Goal: Communication & Community: Share content

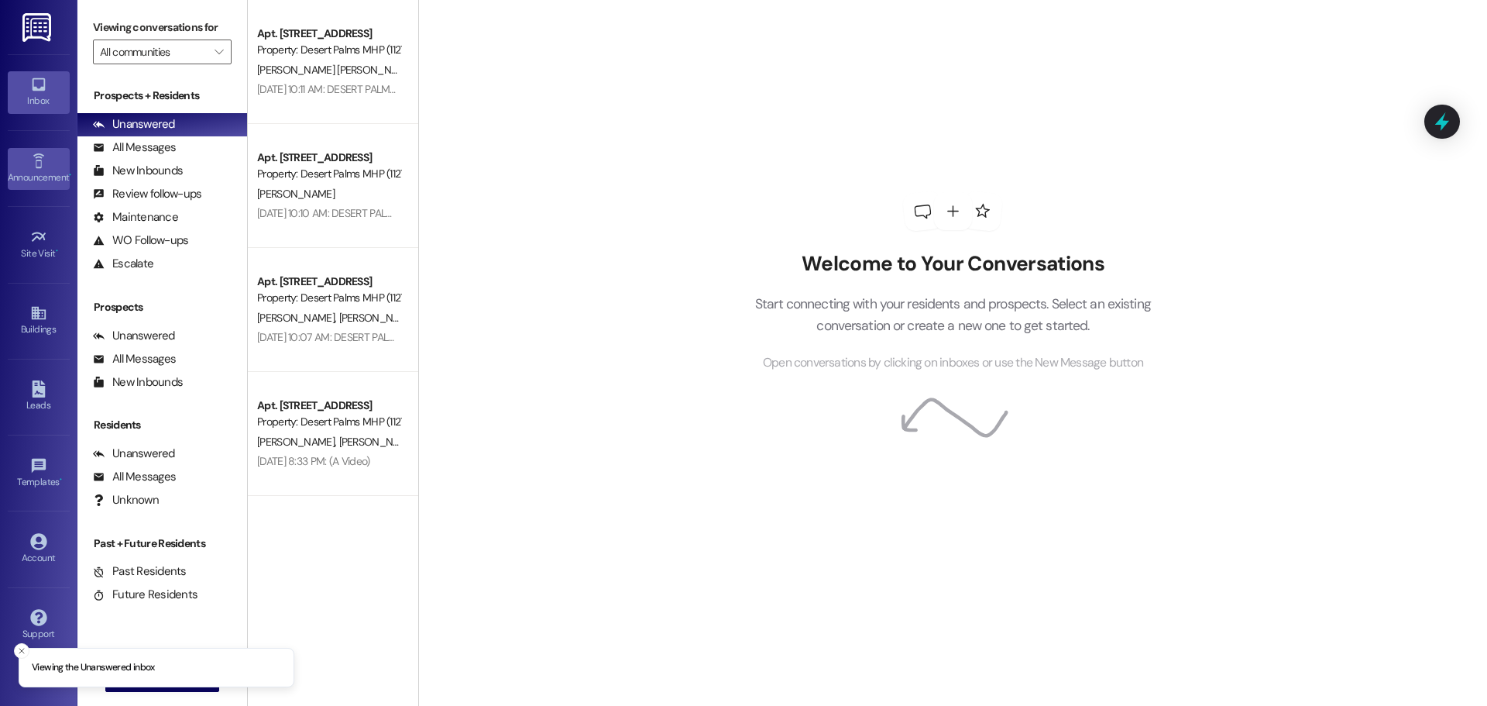
click at [62, 154] on link "Announcement •" at bounding box center [39, 169] width 62 height 42
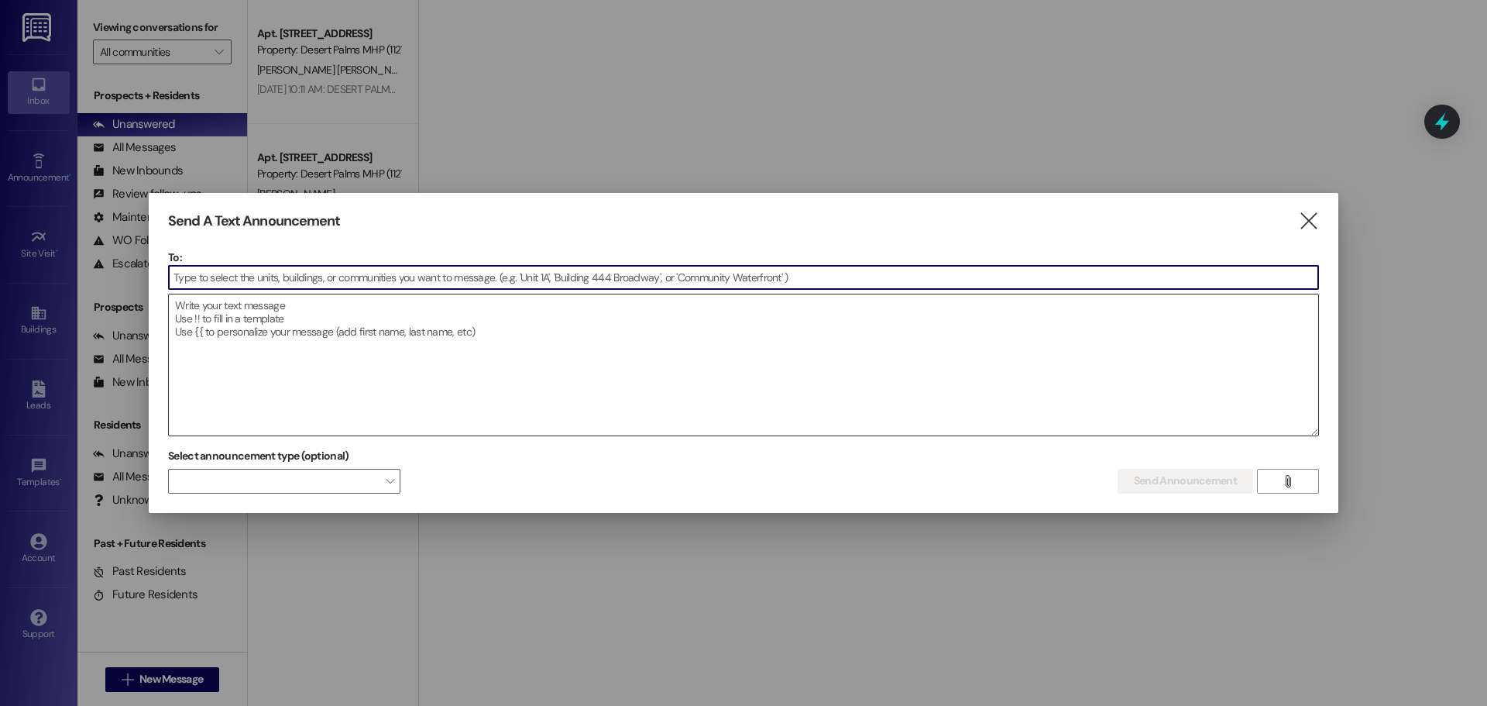
click at [336, 315] on textarea at bounding box center [744, 364] width 1150 height 141
paste input "⚠️ Attention Desert Palms & Desert Sky Residents A rattlesnake has been spotted…"
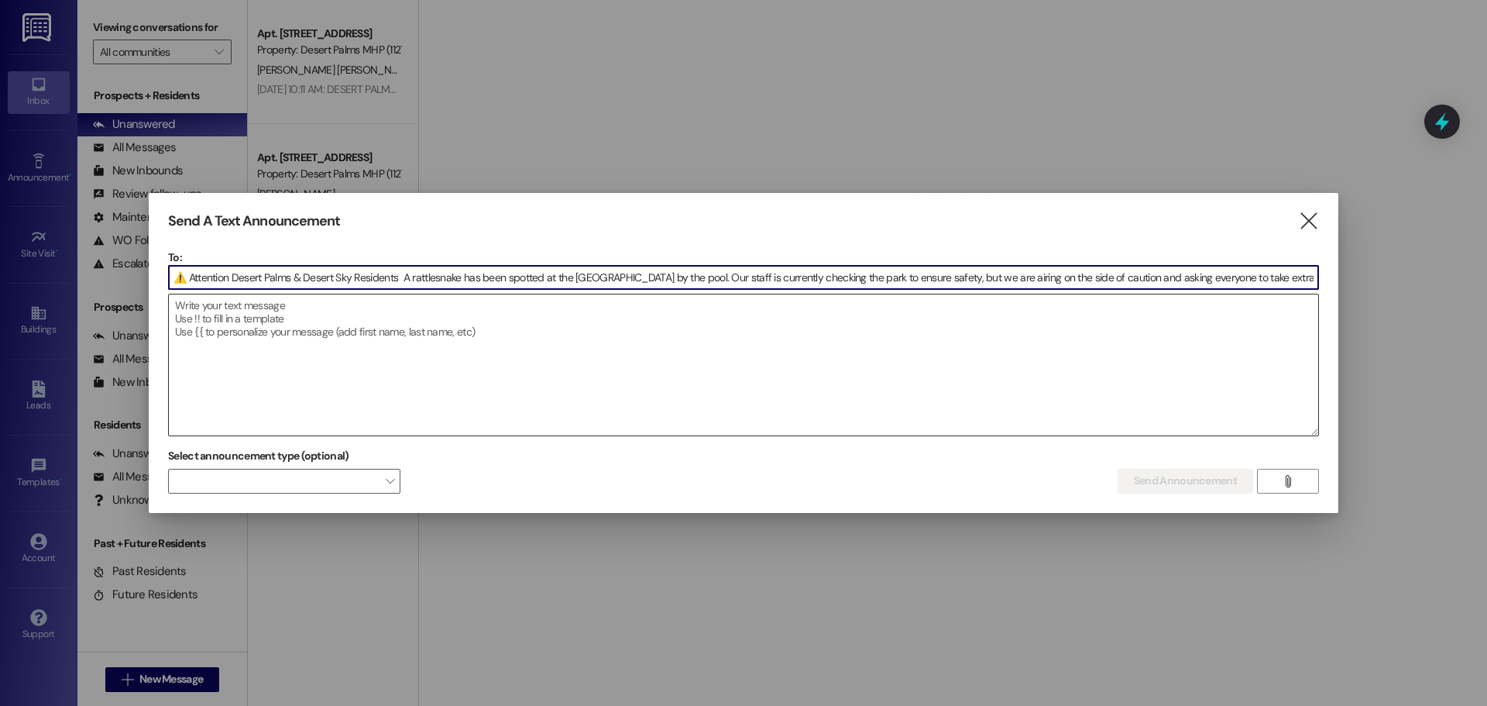
scroll to position [0, 3135]
type input "⚠️ Attention Desert Palms & Desert Sky Residents A rattlesnake has been spotted…"
click at [323, 319] on textarea at bounding box center [744, 364] width 1150 height 141
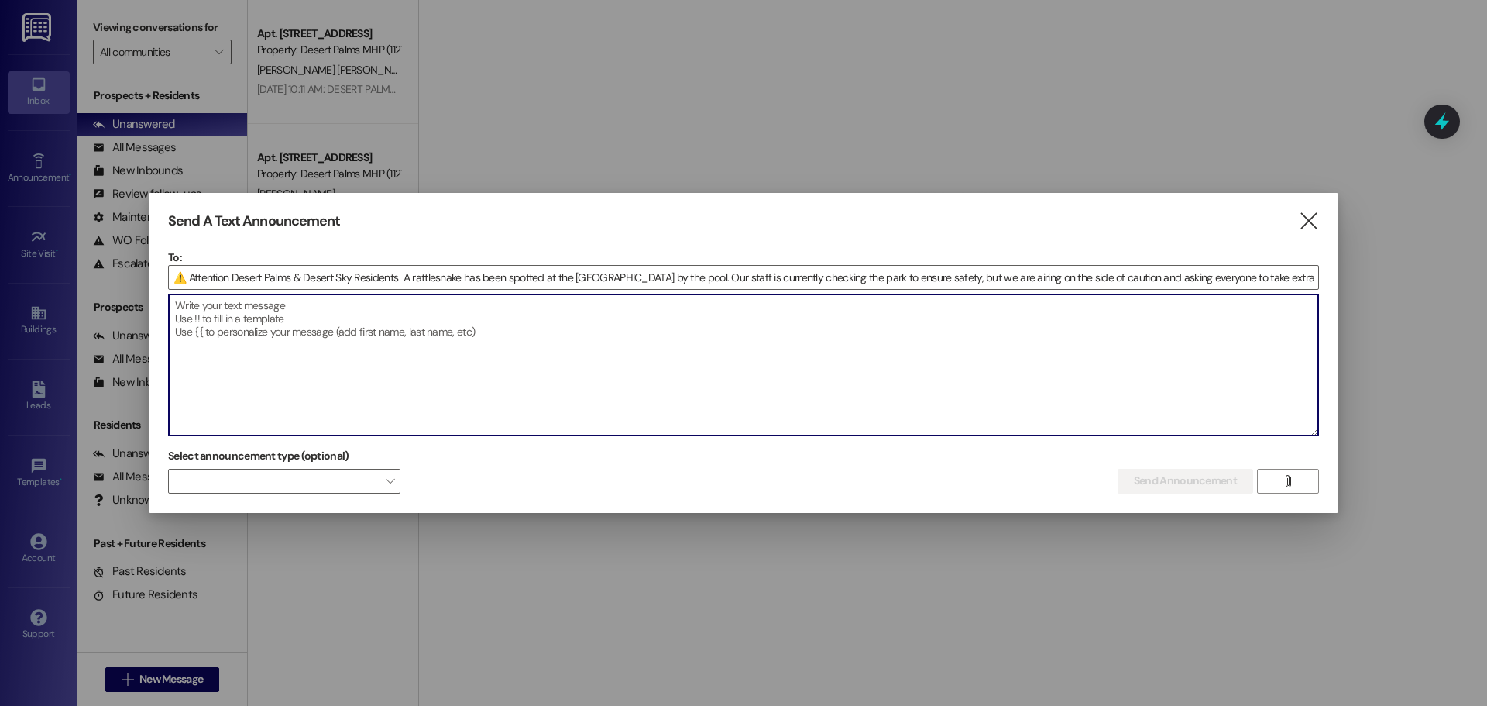
paste textarea "⚠️ Attention Desert Palms & Desert Sky Residents A rattlesnake has been spotted…"
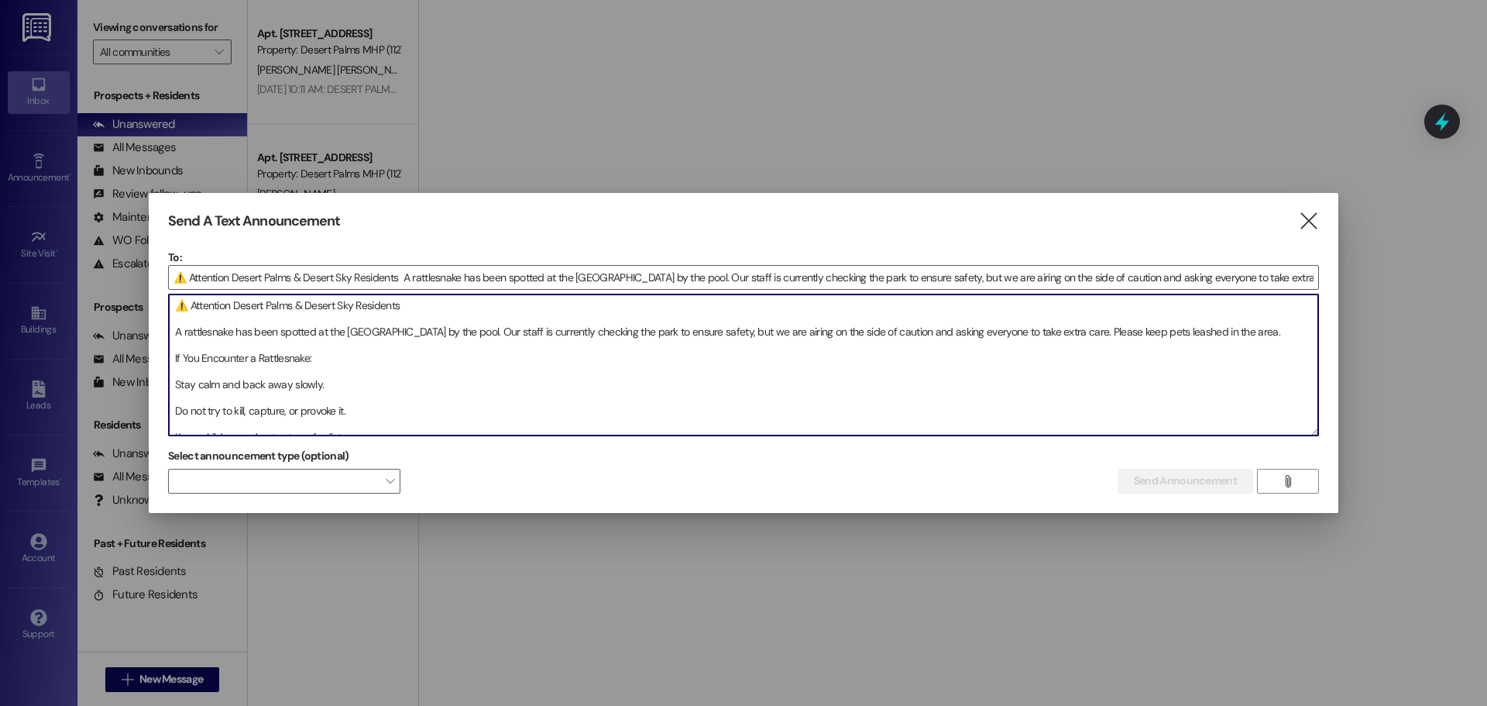
scroll to position [193, 0]
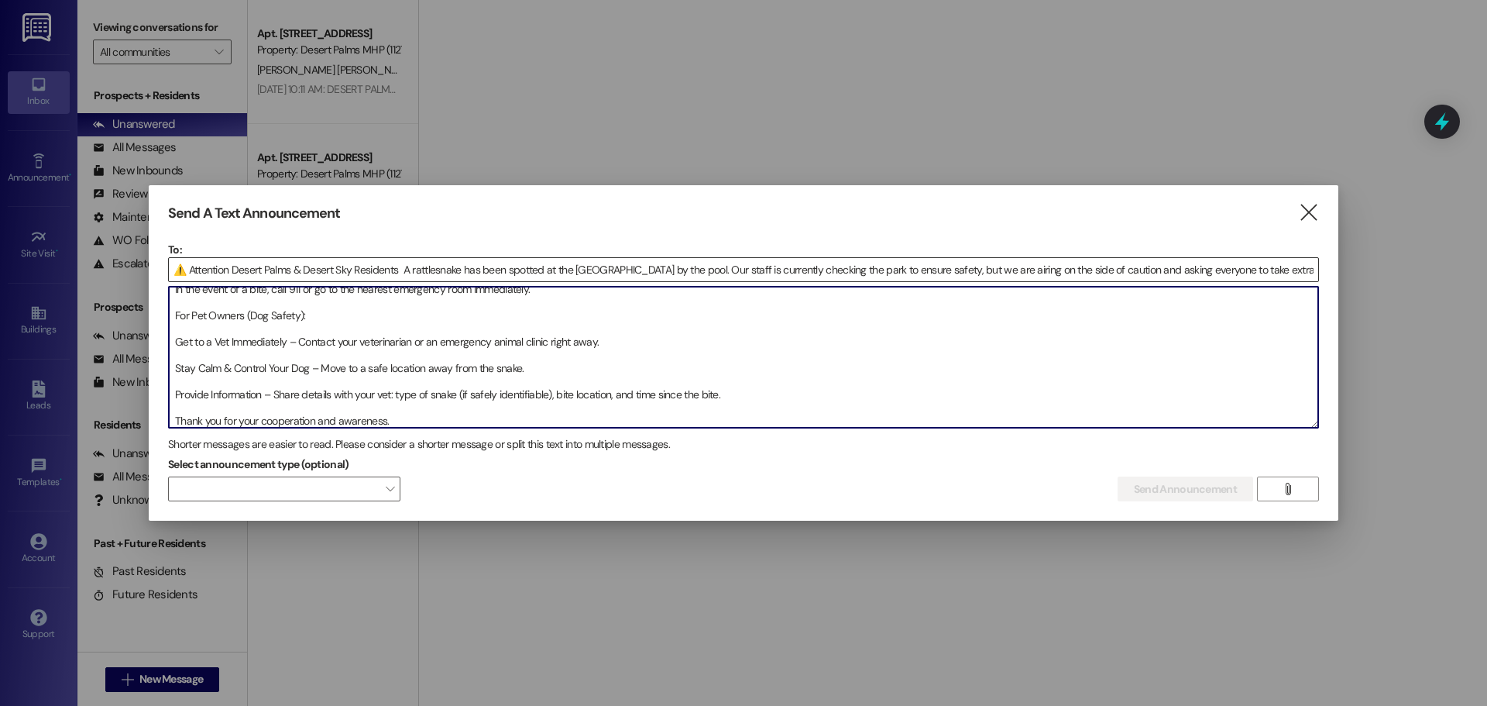
type textarea "⚠️ Attention Desert Palms & Desert Sky Residents A rattlesnake has been spotted…"
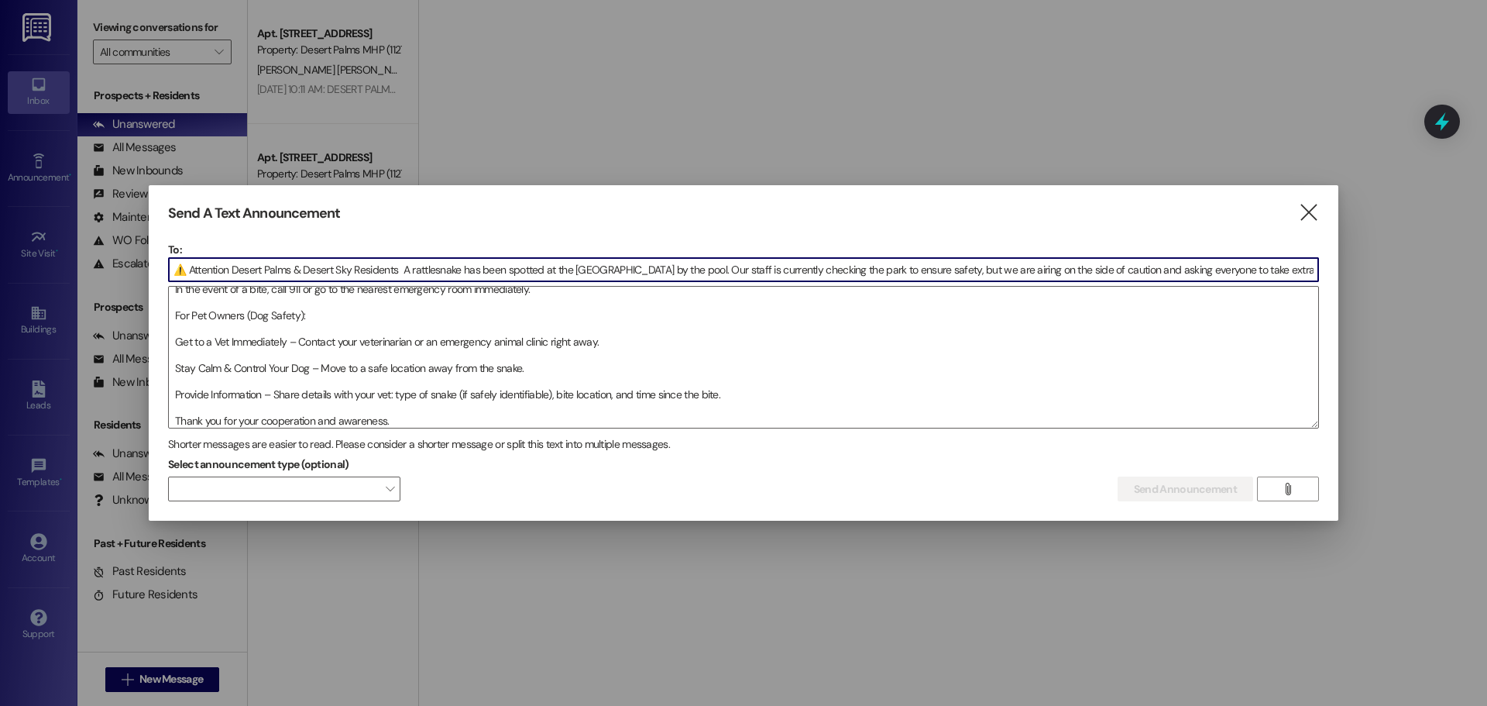
click at [353, 258] on input "⚠️ Attention Desert Palms & Desert Sky Residents A rattlesnake has been spotted…" at bounding box center [744, 269] width 1150 height 23
click at [880, 266] on input "⚠️ Attention Desert Palms & Desert Sky Residents A rattlesnake has been spotted…" at bounding box center [744, 269] width 1150 height 23
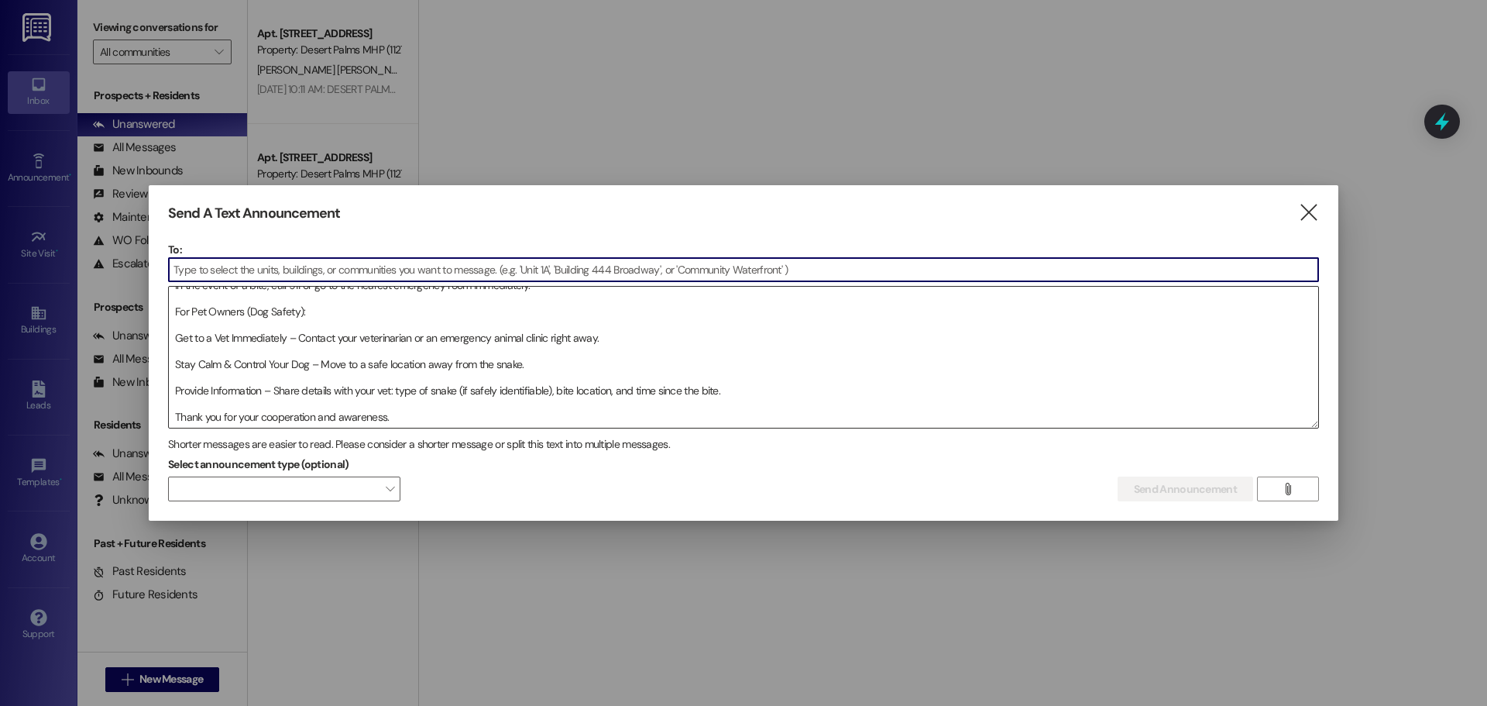
scroll to position [198, 0]
click at [431, 409] on textarea "⚠️ Attention Desert Palms & Desert Sky Residents A rattlesnake has been spotted…" at bounding box center [744, 357] width 1150 height 141
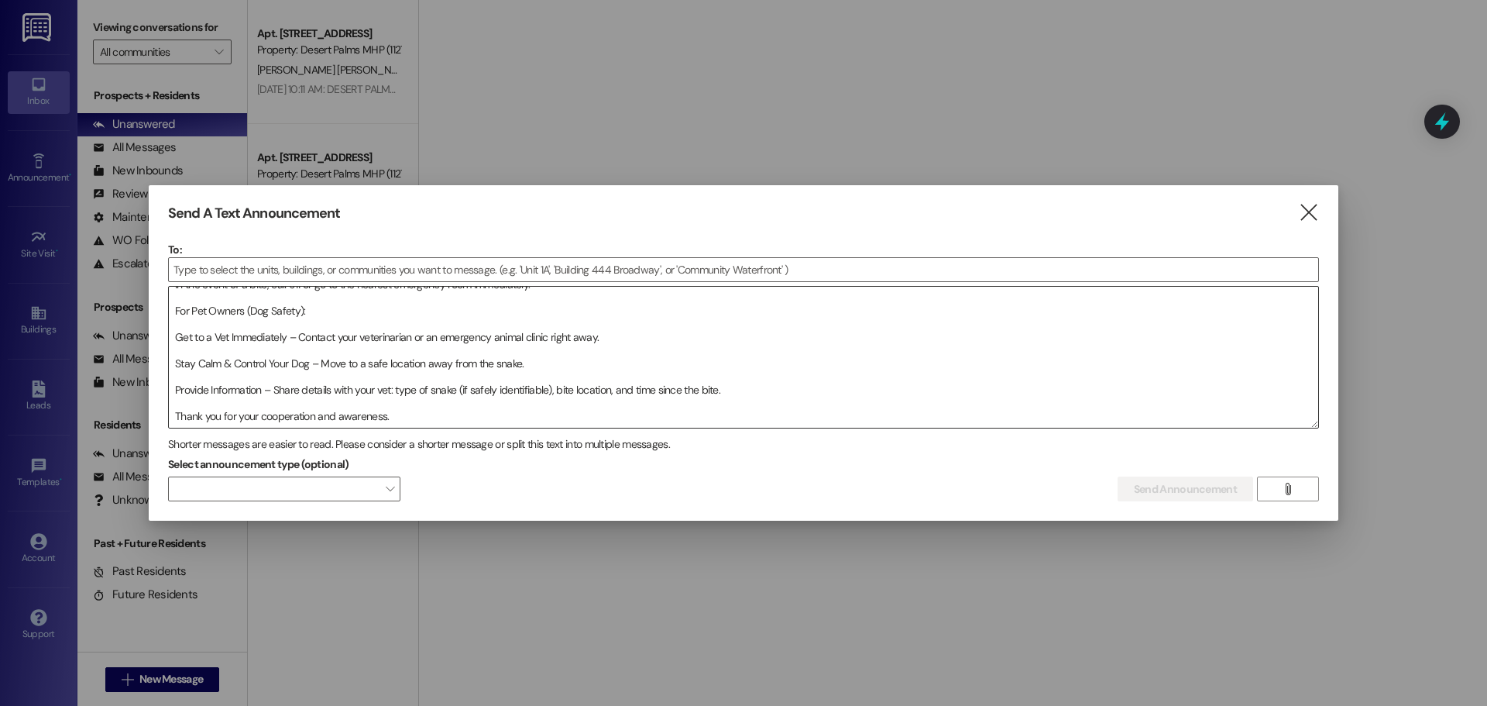
click at [429, 427] on div "⚠️ Attention Desert Palms & Desert Sky Residents A rattlesnake has been spotted…" at bounding box center [743, 357] width 1151 height 143
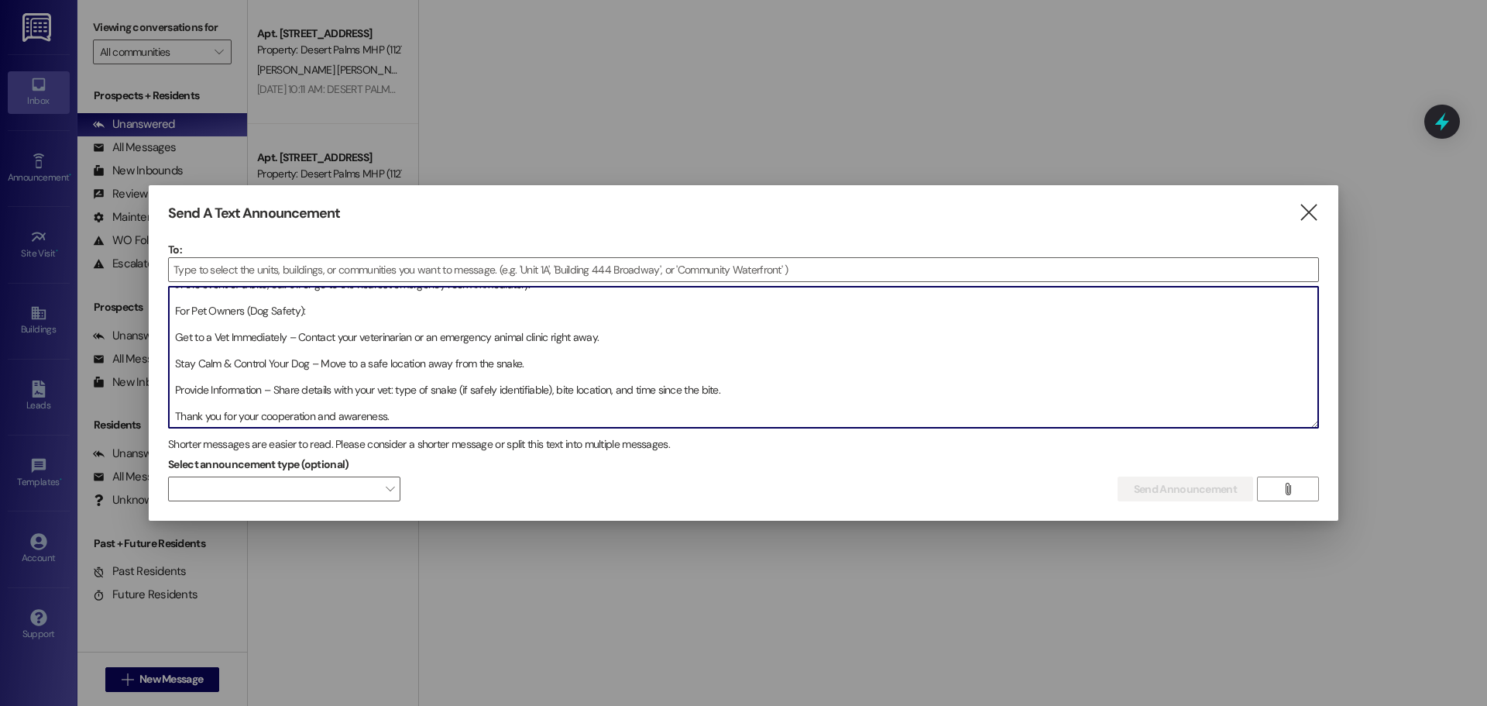
scroll to position [232, 0]
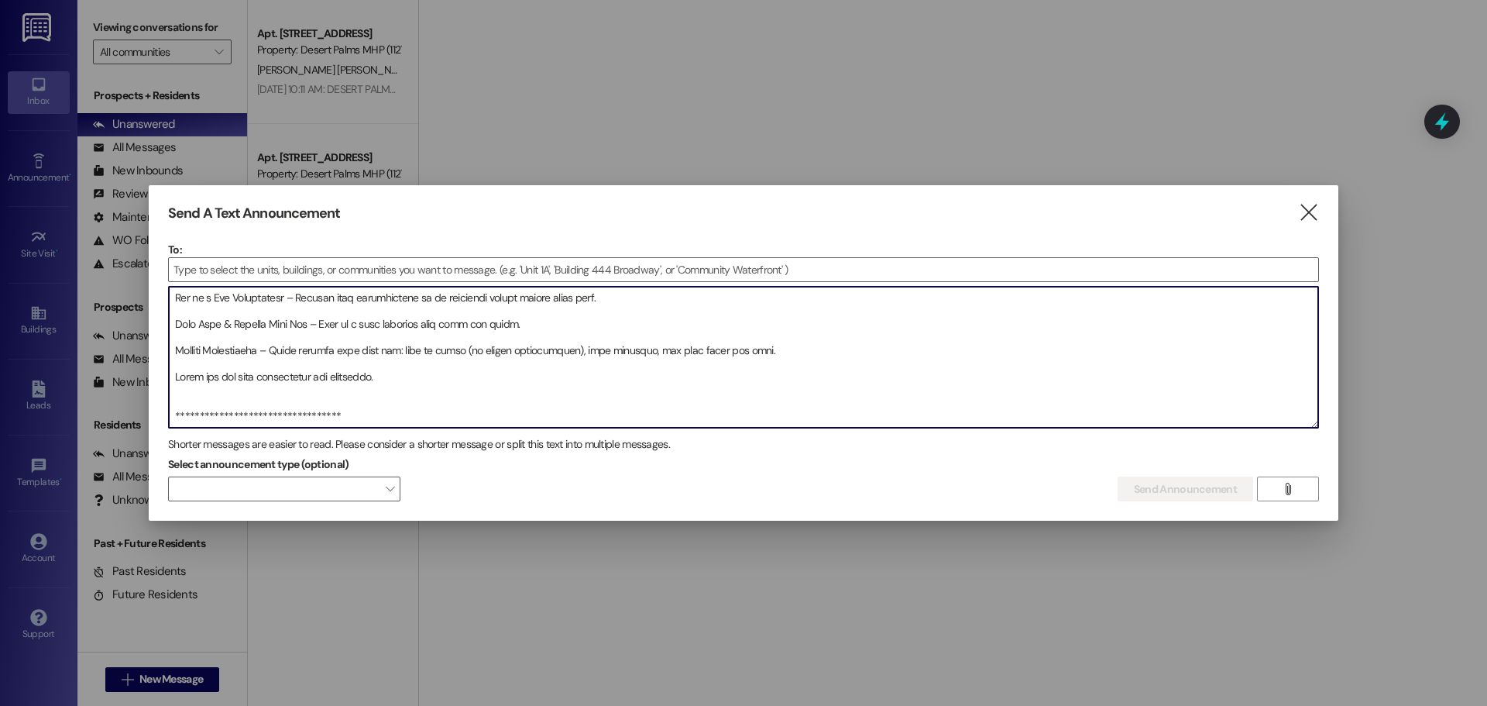
paste textarea "⚠️ Loremips Dolorsitam co Adipis Elits & Doeius Tem In ut labor etd magnaaliq e…"
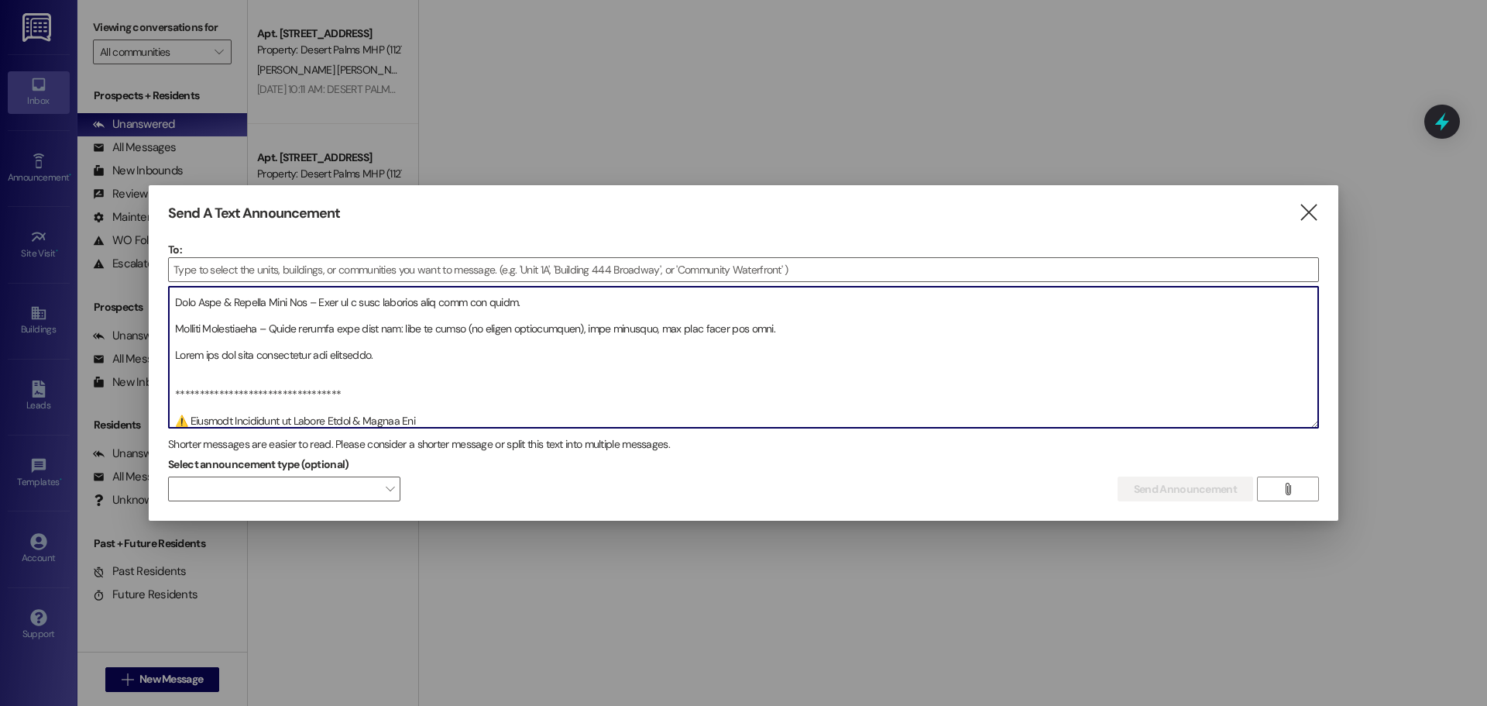
scroll to position [588, 0]
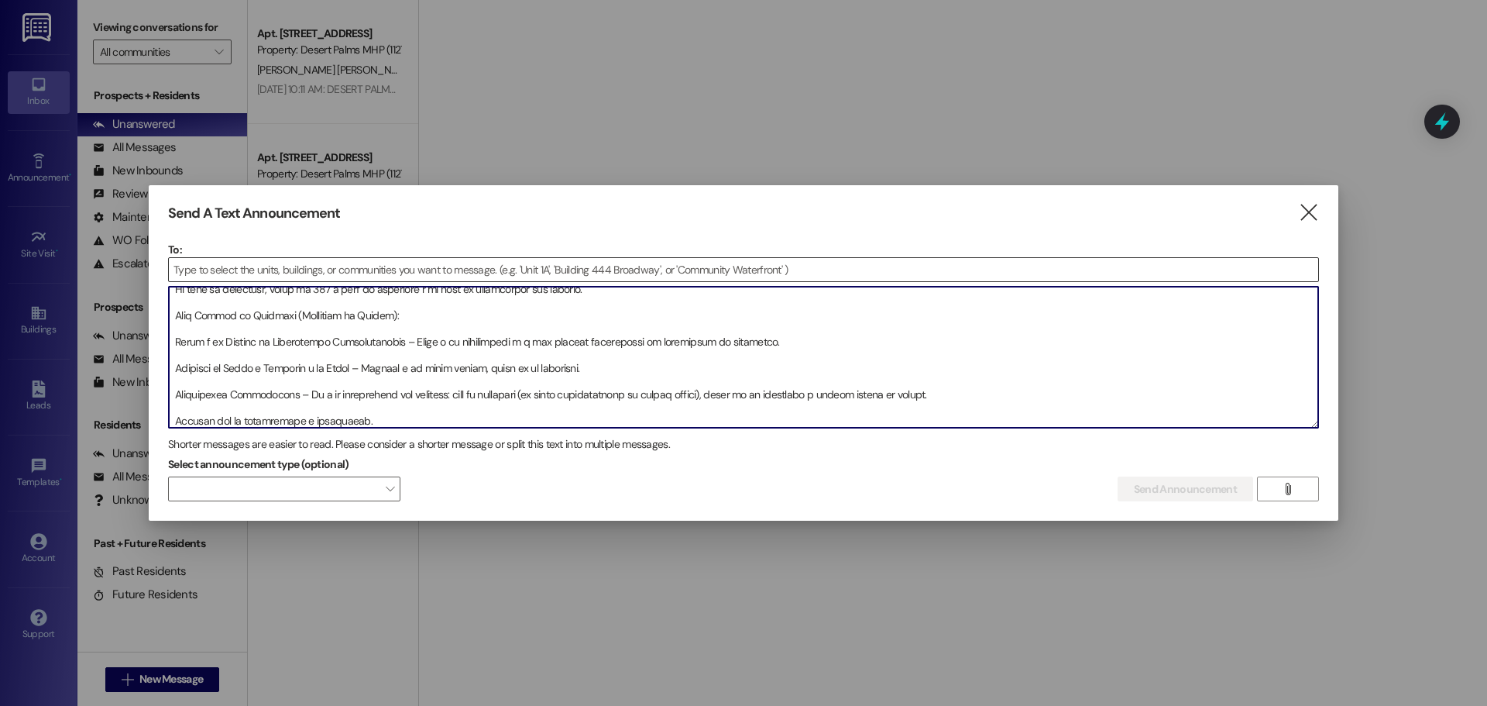
type textarea "**********"
click at [359, 269] on input at bounding box center [744, 269] width 1150 height 23
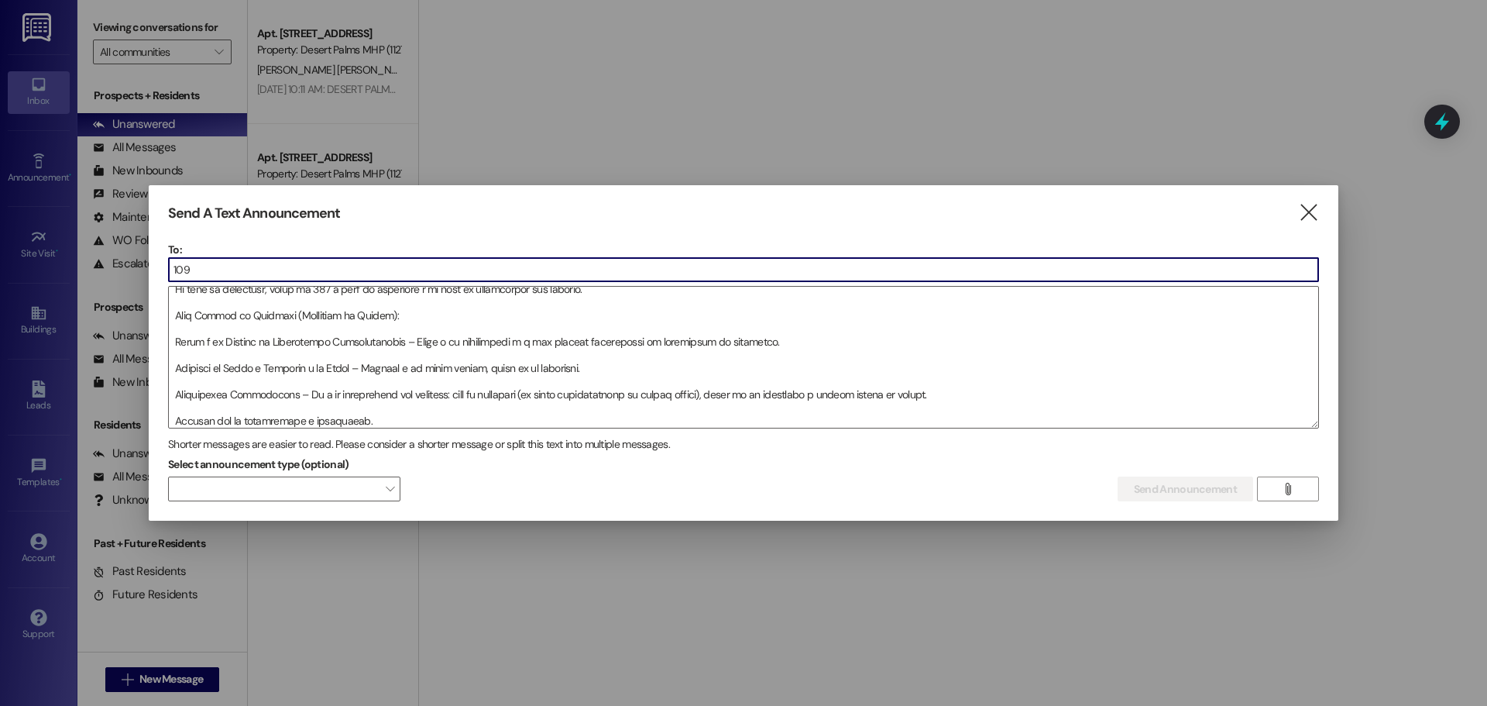
type input "1097"
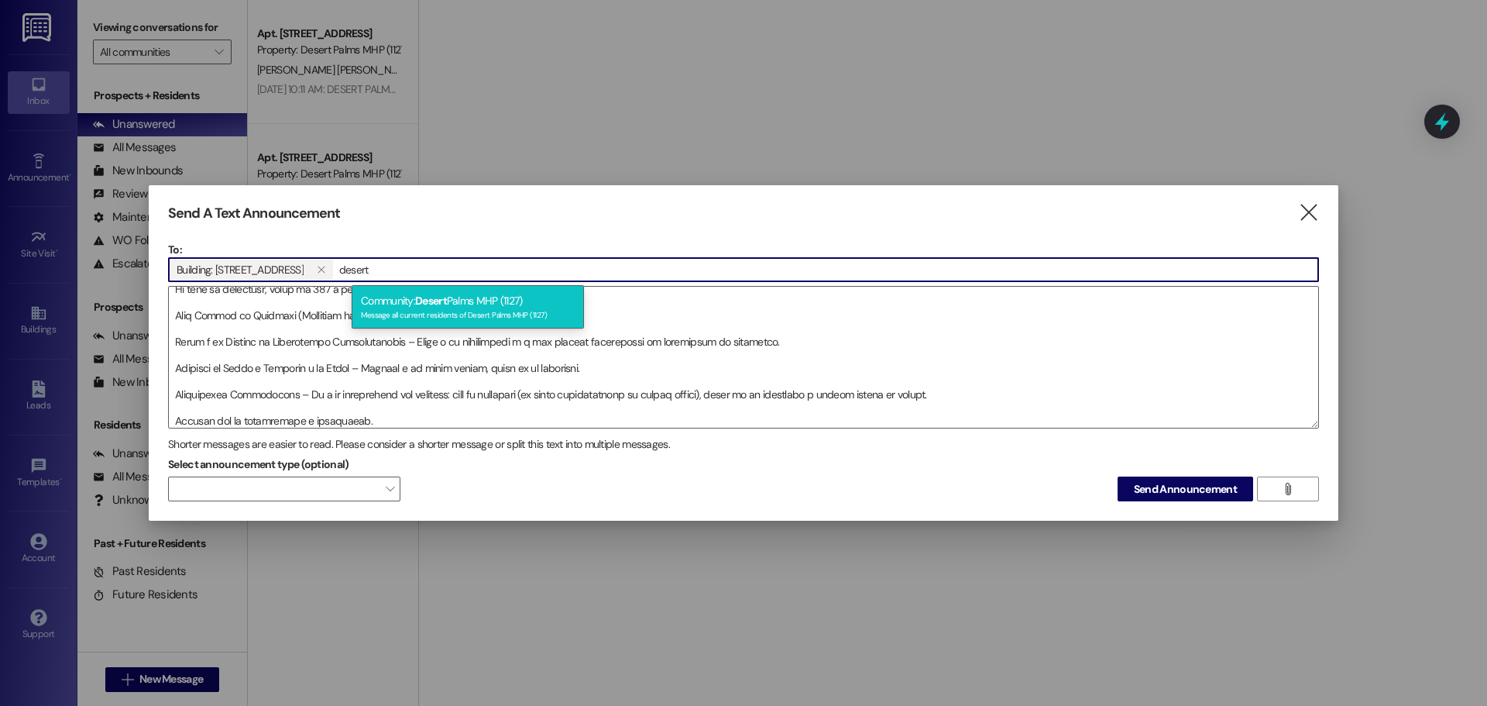
type input "desert"
click at [447, 301] on span "Desert" at bounding box center [431, 301] width 32 height 14
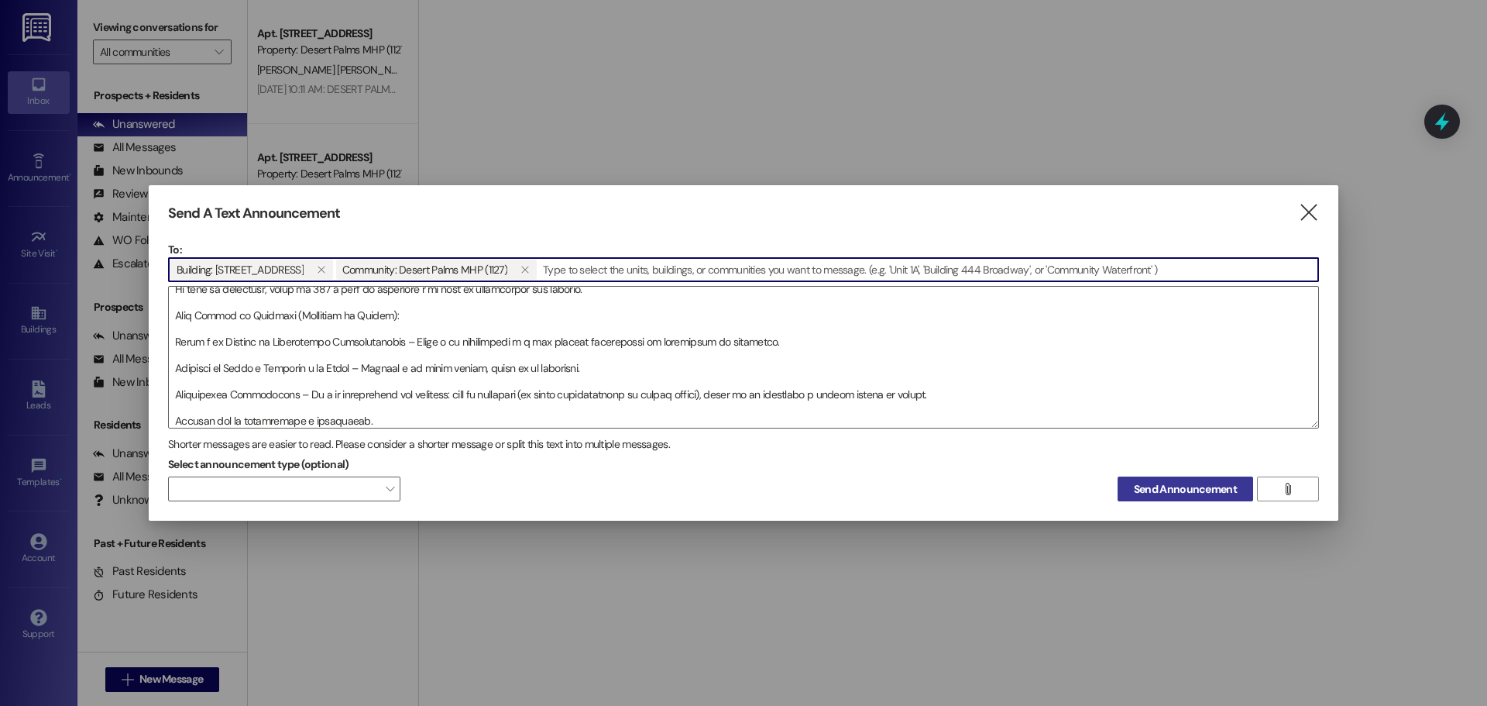
click at [1232, 485] on span "Send Announcement" at bounding box center [1185, 489] width 109 height 16
